Goal: Transaction & Acquisition: Obtain resource

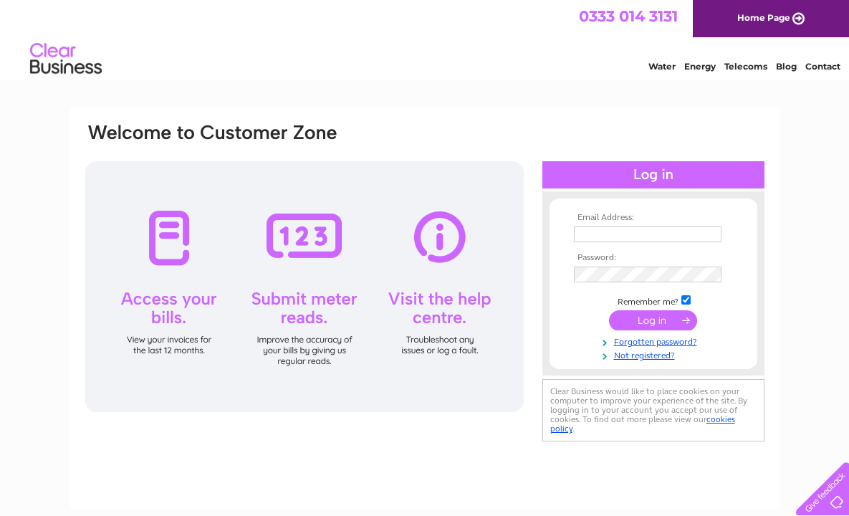
type input "[PERSON_NAME][EMAIL_ADDRESS][DOMAIN_NAME]"
click at [645, 321] on input "submit" at bounding box center [653, 320] width 88 height 20
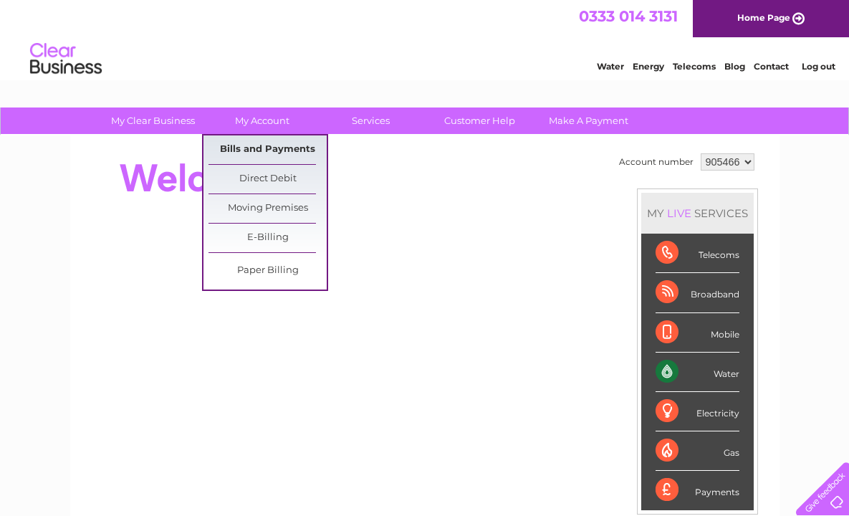
click at [261, 140] on link "Bills and Payments" at bounding box center [267, 149] width 118 height 29
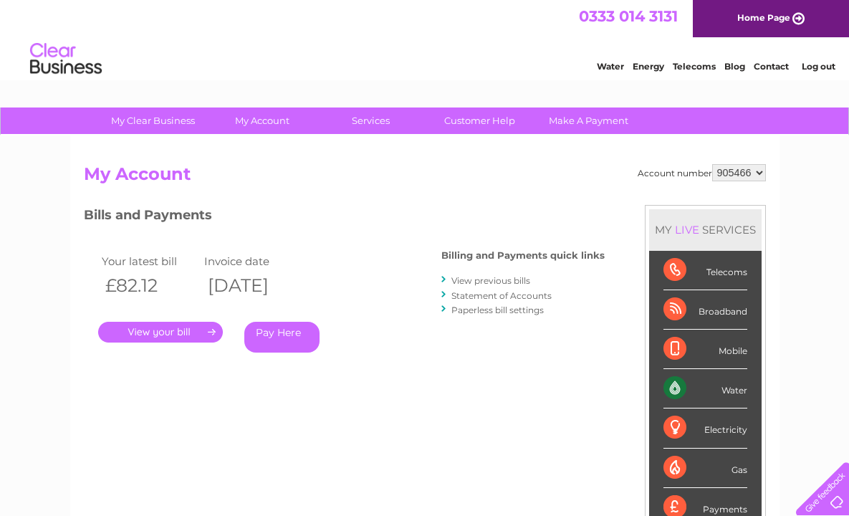
click at [186, 332] on link "." at bounding box center [160, 332] width 125 height 21
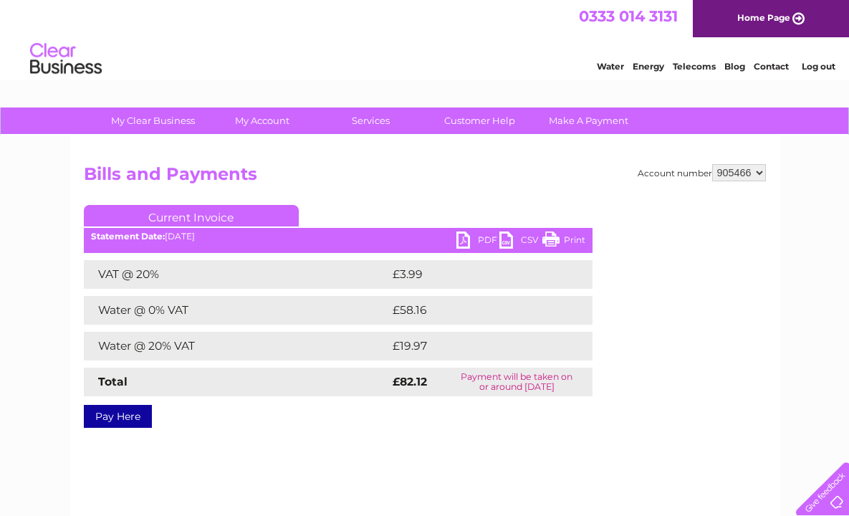
click at [470, 237] on link "PDF" at bounding box center [477, 241] width 43 height 21
